Goal: Navigation & Orientation: Find specific page/section

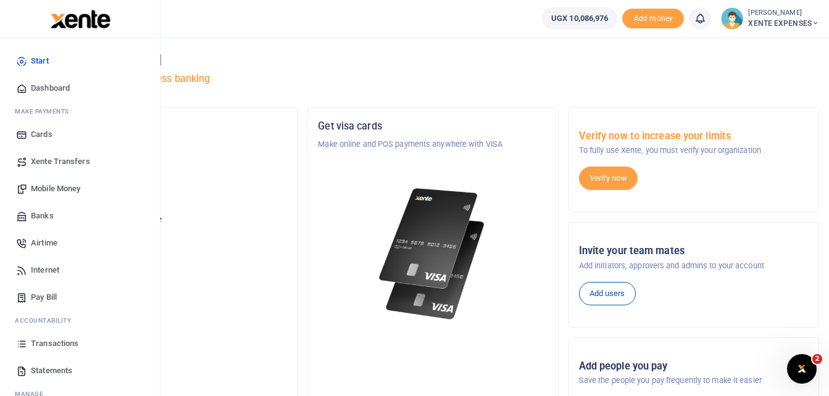
click at [48, 188] on span "Mobile Money" at bounding box center [55, 189] width 49 height 12
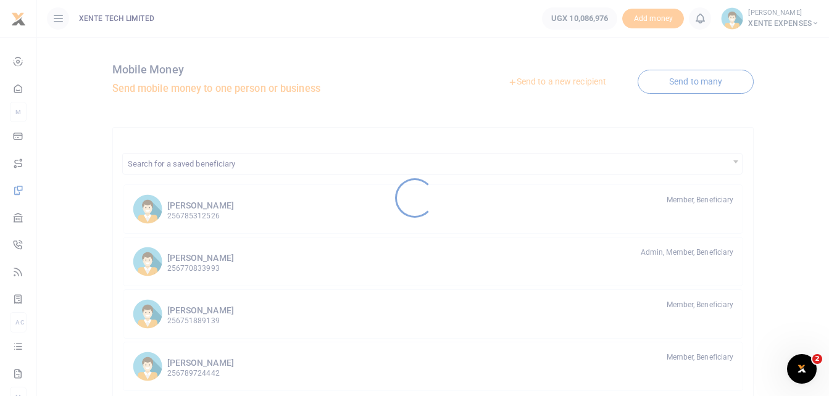
click at [48, 188] on div at bounding box center [414, 198] width 829 height 396
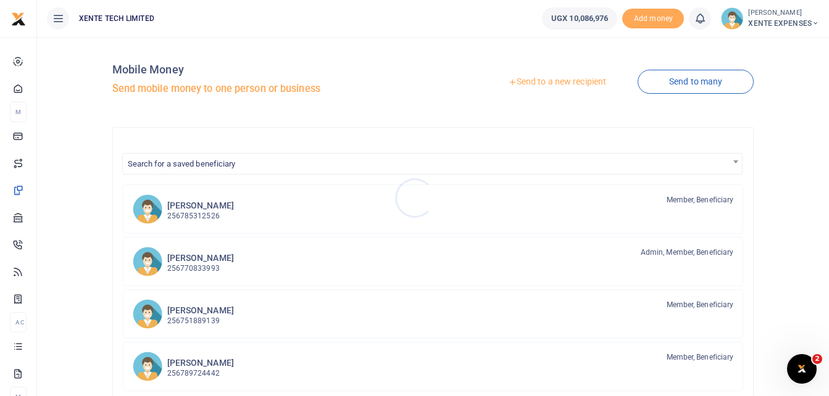
click at [48, 188] on div at bounding box center [414, 198] width 829 height 396
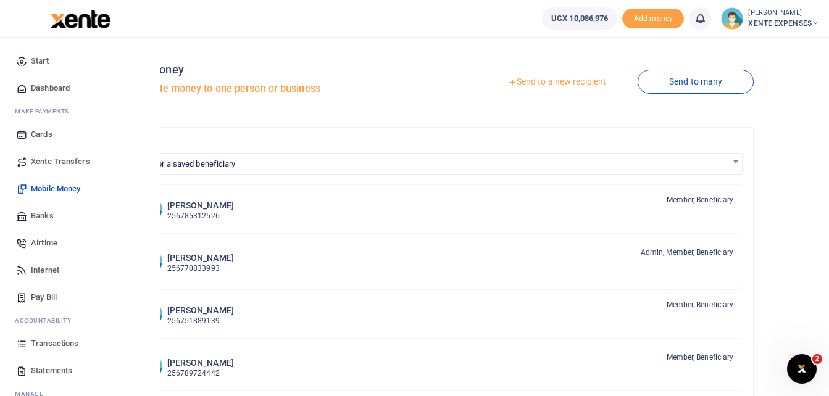
click at [51, 346] on span "Transactions" at bounding box center [55, 344] width 48 height 12
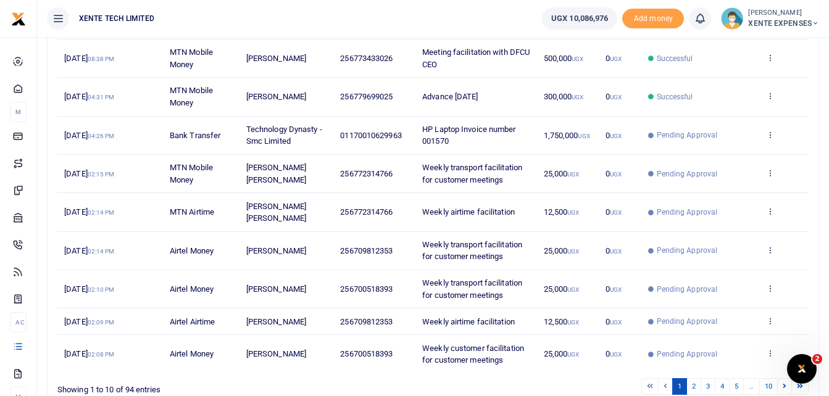
scroll to position [247, 0]
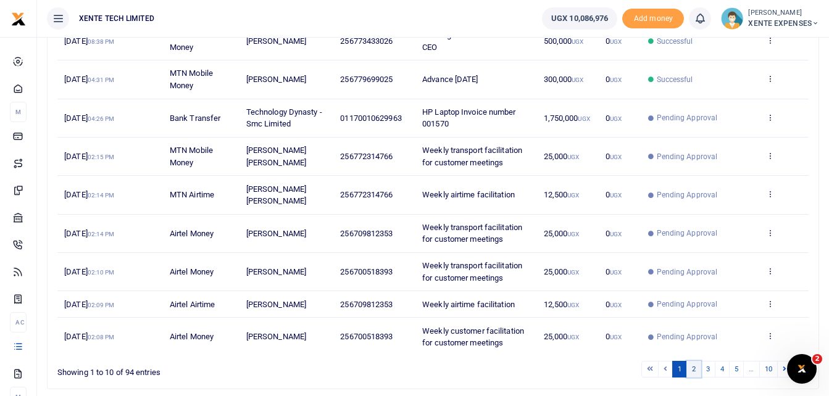
click at [694, 373] on link "2" at bounding box center [693, 369] width 15 height 17
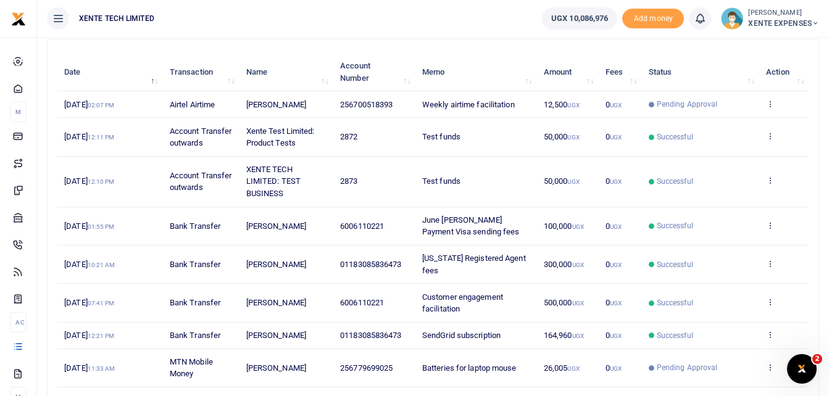
scroll to position [44, 0]
